Goal: Transaction & Acquisition: Purchase product/service

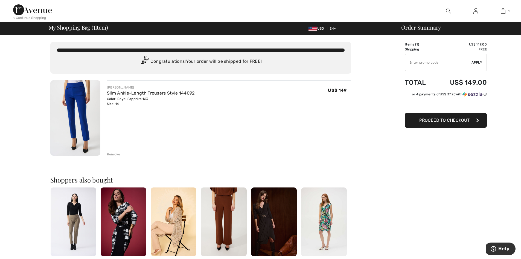
click at [448, 121] on span "Proceed to Checkout" at bounding box center [445, 119] width 50 height 5
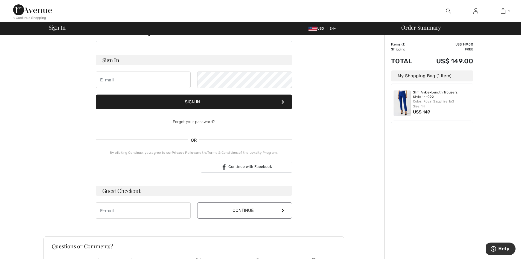
scroll to position [55, 0]
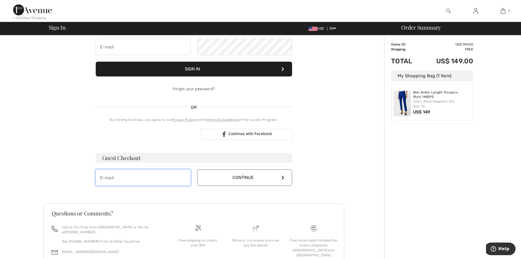
click at [126, 179] on input "email" at bounding box center [143, 177] width 95 height 16
type input "[EMAIL_ADDRESS][DOMAIN_NAME]"
click at [237, 175] on button "Continue" at bounding box center [244, 177] width 95 height 16
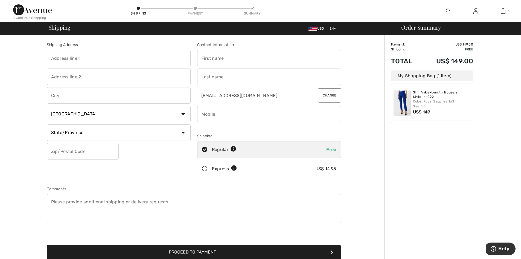
click at [127, 56] on input "text" at bounding box center [119, 58] width 144 height 16
type input "15823 OPEN SKY WAY"
type input "Black Forest"
select select "US"
select select "CO"
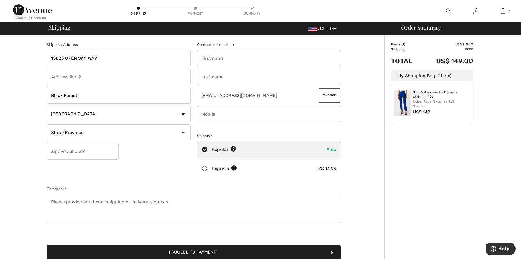
type input "80908"
type input "Mai"
type input "Fitzgerald"
type input "7194886992"
drag, startPoint x: 108, startPoint y: 93, endPoint x: 15, endPoint y: 96, distance: 92.8
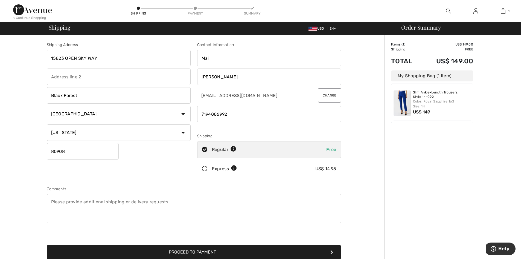
click at [15, 96] on div "Shipping Address 15823 OPEN SKY WAY Black Forest Country Canada United States A…" at bounding box center [193, 195] width 381 height 321
type input "Colorado Springs"
drag, startPoint x: 236, startPoint y: 113, endPoint x: 190, endPoint y: 113, distance: 45.4
click at [190, 113] on div "Shipping Address 15823 OPEN SKY WAY Colorado Springs Country Canada United Stat…" at bounding box center [194, 147] width 301 height 237
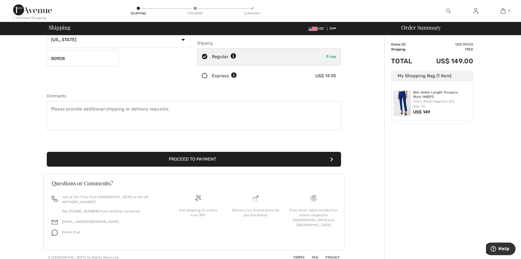
scroll to position [93, 0]
type input "7192134286"
click at [205, 157] on button "Proceed to Payment" at bounding box center [194, 158] width 294 height 15
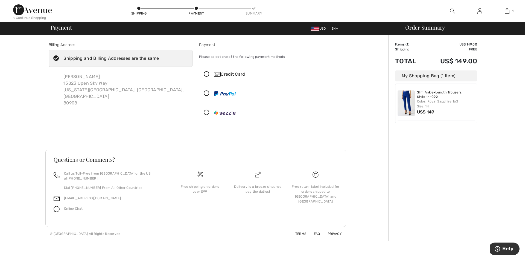
click at [206, 71] on icon at bounding box center [207, 74] width 15 height 6
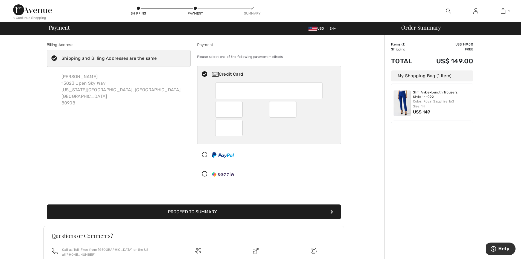
click at [245, 211] on button "Proceed to Summary" at bounding box center [194, 211] width 294 height 15
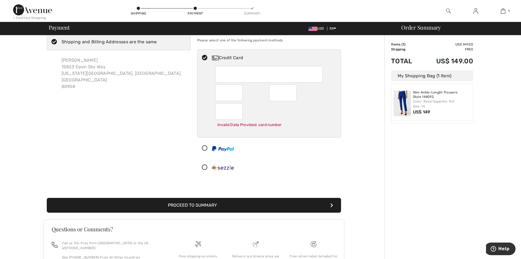
scroll to position [22, 0]
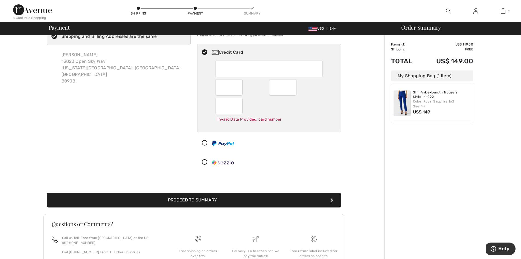
click at [204, 199] on button "Proceed to Summary" at bounding box center [194, 199] width 294 height 15
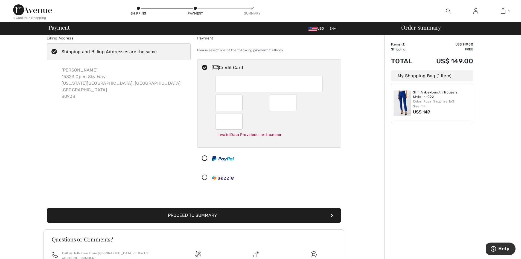
scroll to position [0, 0]
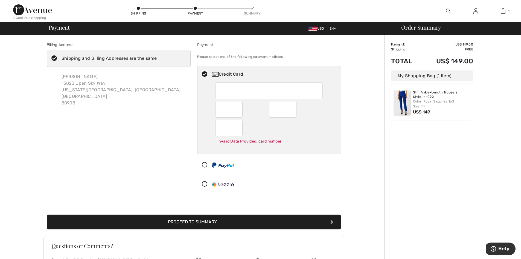
click at [216, 223] on button "Proceed to Summary" at bounding box center [194, 221] width 294 height 15
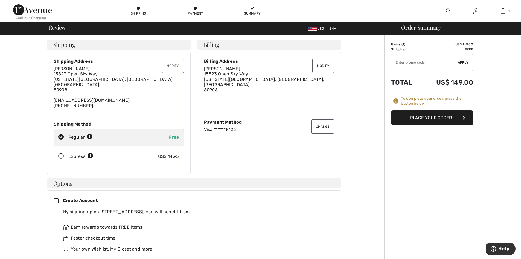
click at [55, 198] on icon at bounding box center [58, 201] width 9 height 6
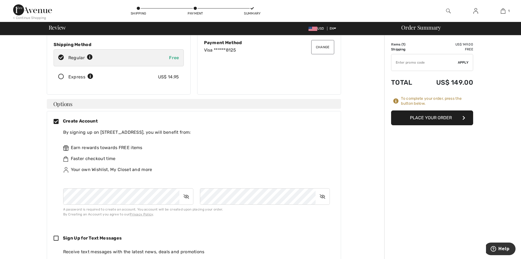
scroll to position [82, 0]
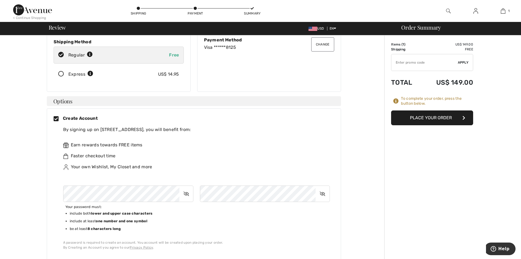
click at [131, 179] on div "Create Account By signing up on [GEOGRAPHIC_DATA], you will benefit from: Earn …" at bounding box center [194, 182] width 281 height 135
click at [324, 189] on icon at bounding box center [323, 193] width 14 height 13
click at [186, 189] on icon at bounding box center [187, 193] width 14 height 13
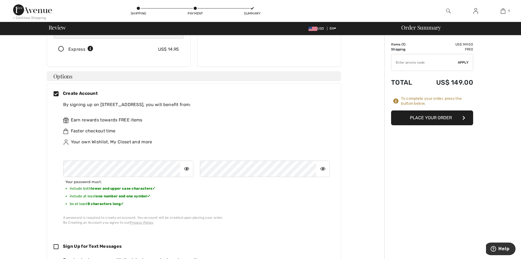
scroll to position [164, 0]
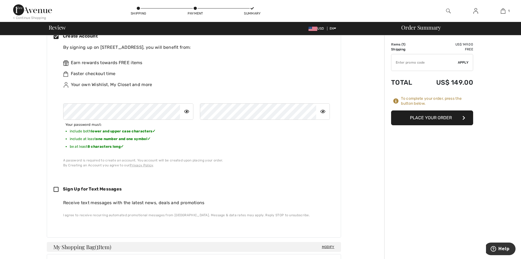
click at [54, 187] on icon at bounding box center [58, 190] width 9 height 6
checkbox input "true"
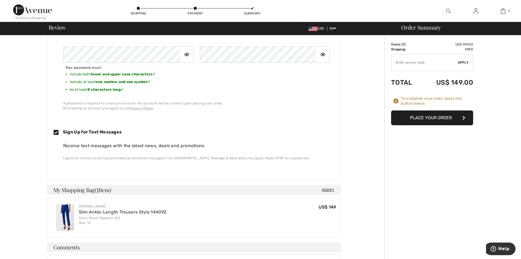
scroll to position [219, 0]
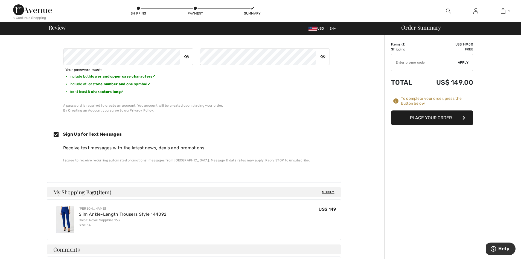
drag, startPoint x: 407, startPoint y: 65, endPoint x: 399, endPoint y: 58, distance: 11.0
paste input "VDAY2018"
type input "VDAY2018"
click at [464, 61] on span "Apply" at bounding box center [463, 62] width 11 height 5
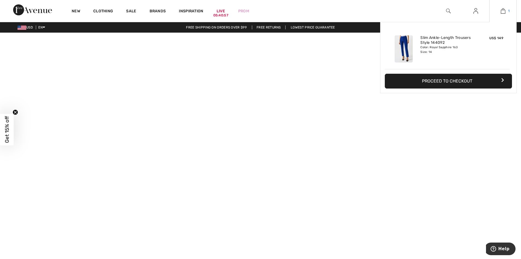
click at [505, 12] on img at bounding box center [503, 11] width 5 height 7
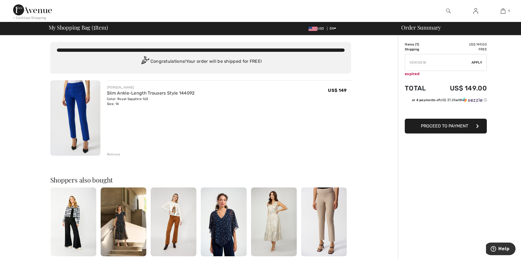
drag, startPoint x: 431, startPoint y: 63, endPoint x: 381, endPoint y: 68, distance: 50.1
click at [381, 68] on div "You are only US$ 0.00 away from FREE SHIPPING! Continue Shopping > Congratulati…" at bounding box center [262, 210] width 518 height 350
click at [480, 61] on span "Apply" at bounding box center [477, 62] width 11 height 5
drag, startPoint x: 438, startPoint y: 62, endPoint x: 386, endPoint y: 67, distance: 52.0
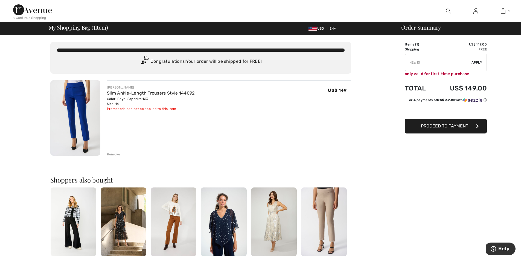
click at [386, 67] on div "You are only US$ 0.00 away from FREE SHIPPING! Continue Shopping > Congratulati…" at bounding box center [262, 210] width 518 height 350
click at [475, 62] on span "Apply" at bounding box center [477, 62] width 11 height 5
drag, startPoint x: 427, startPoint y: 60, endPoint x: 403, endPoint y: 62, distance: 24.4
click at [407, 62] on input "TEXT" at bounding box center [438, 62] width 67 height 16
type input "FREEEXPRESS"
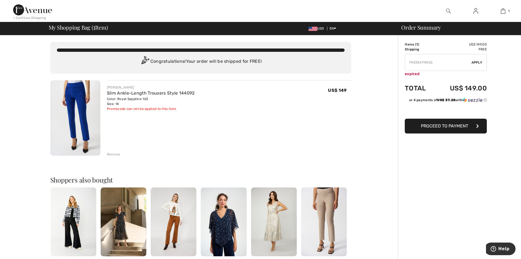
click at [482, 61] on span "Apply" at bounding box center [477, 62] width 11 height 5
click at [454, 126] on span "Proceed to Payment" at bounding box center [444, 125] width 47 height 5
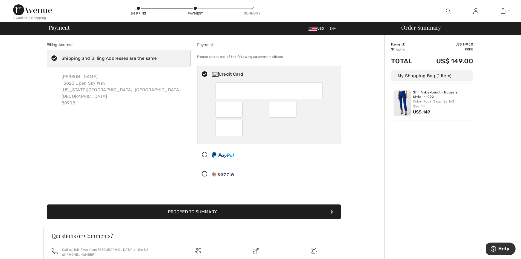
click at [241, 83] on div at bounding box center [269, 90] width 108 height 16
radio input "true"
click at [224, 215] on button "Proceed to Summary" at bounding box center [194, 211] width 294 height 15
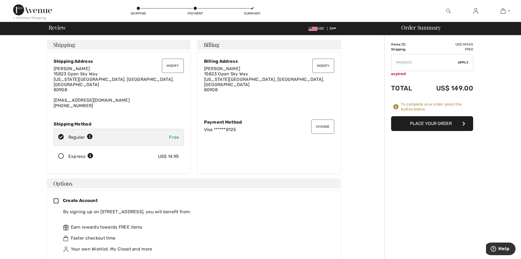
click at [427, 123] on button "Place Your Order" at bounding box center [432, 123] width 82 height 15
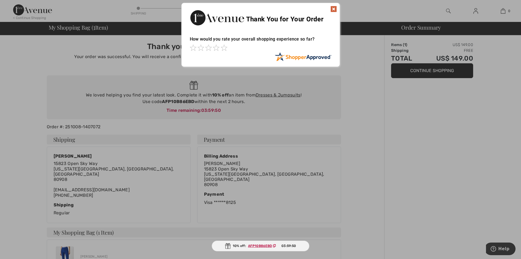
click at [335, 10] on img at bounding box center [334, 9] width 7 height 7
